Goal: Check status

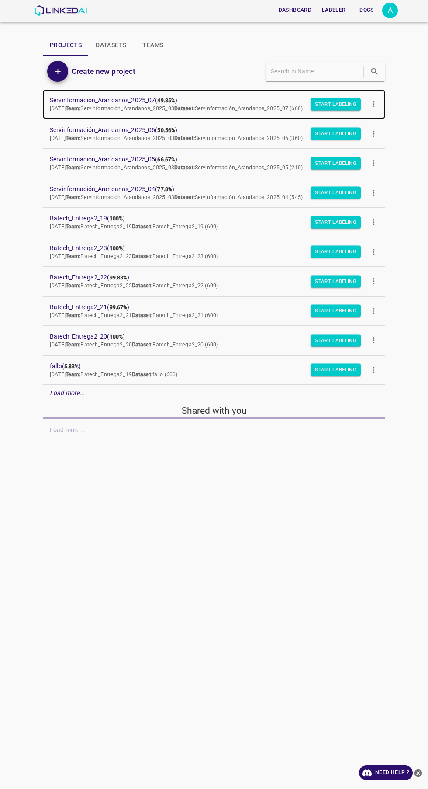
click at [174, 109] on span "[DATE] Team: Servinformación_Arandanos_2025_03 Dataset: Servinformación_Arandan…" at bounding box center [176, 108] width 253 height 6
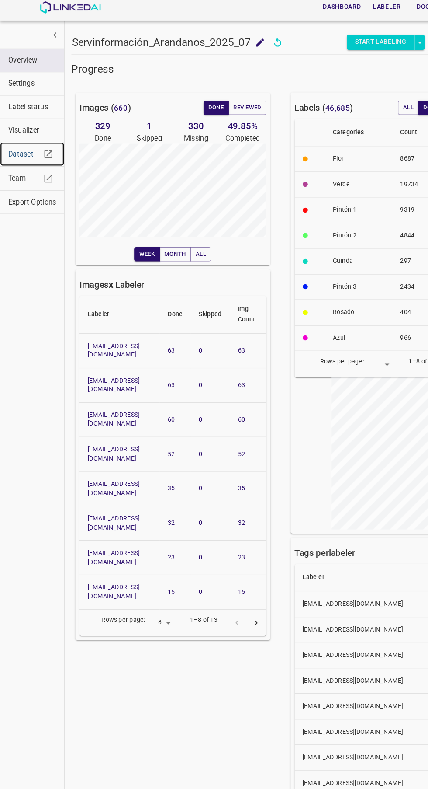
click at [13, 129] on link "Dataset" at bounding box center [28, 137] width 56 height 21
click at [20, 117] on span "Visualizer" at bounding box center [28, 116] width 42 height 9
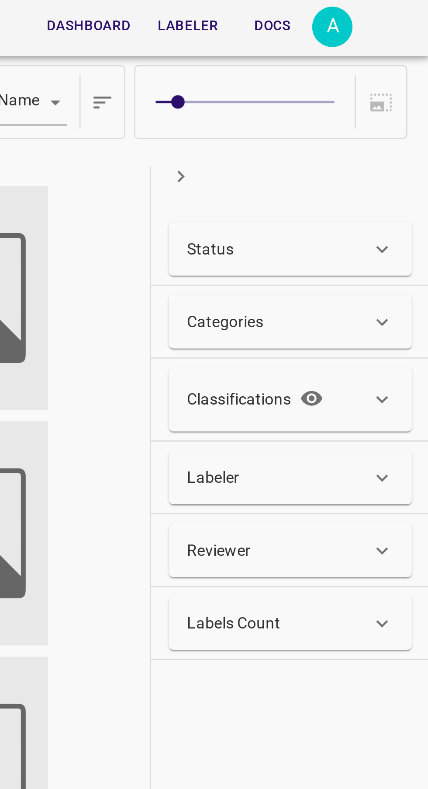
click at [398, 98] on div "Status" at bounding box center [370, 97] width 72 height 9
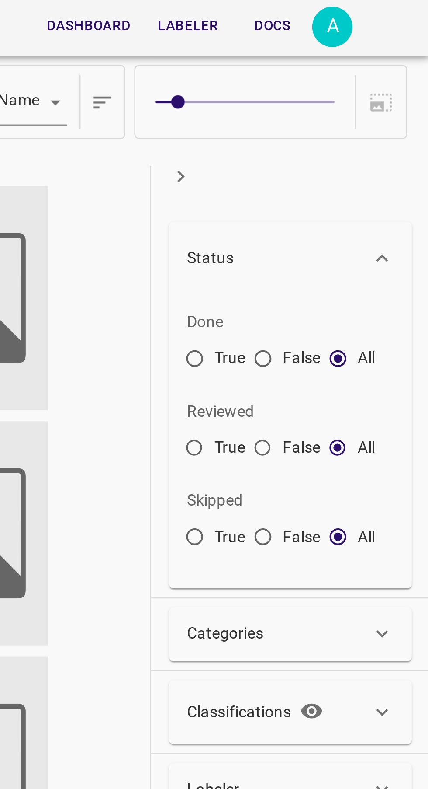
click at [335, 136] on input "True" at bounding box center [337, 142] width 16 height 16
radio input "true"
